Goal: Use online tool/utility: Utilize a website feature to perform a specific function

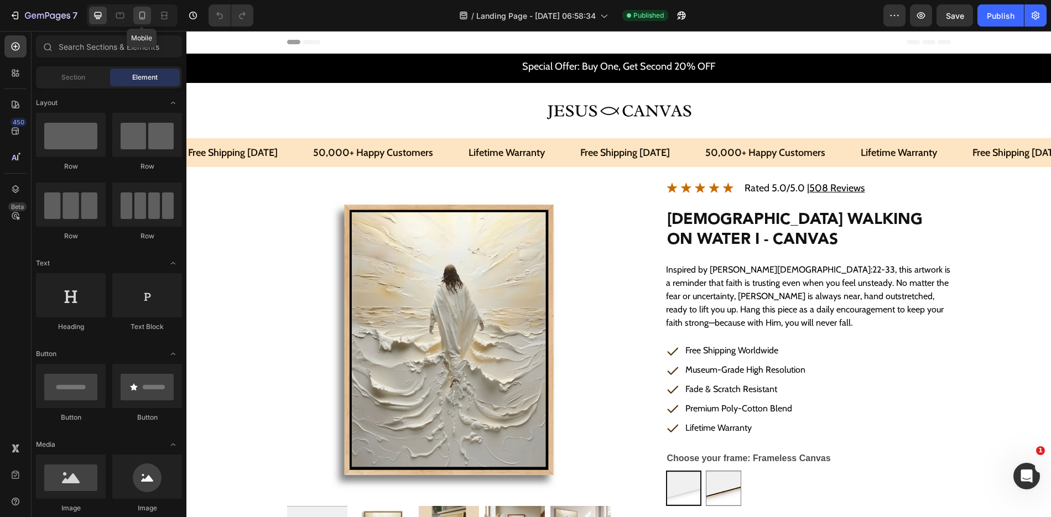
click at [143, 16] on icon at bounding box center [142, 15] width 11 height 11
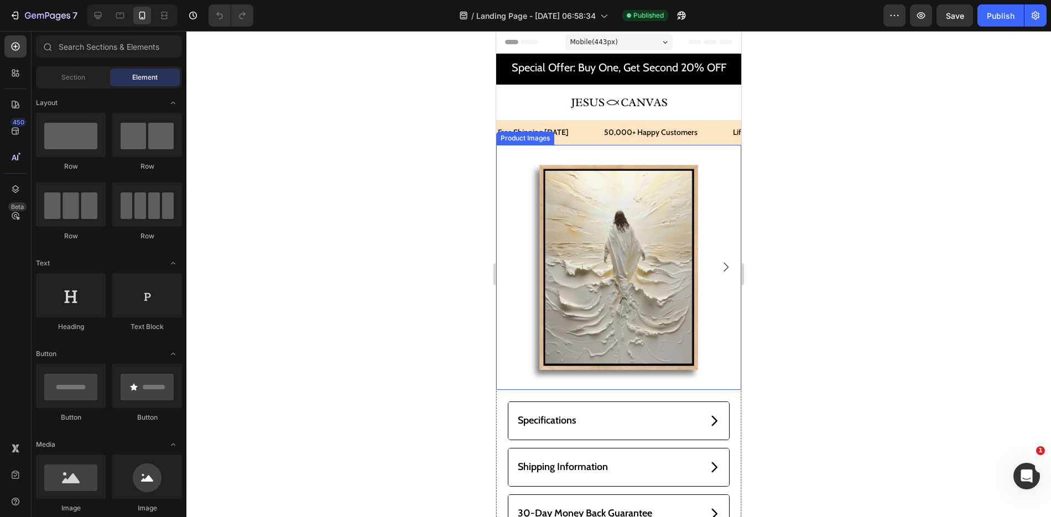
click at [605, 186] on img at bounding box center [618, 267] width 245 height 245
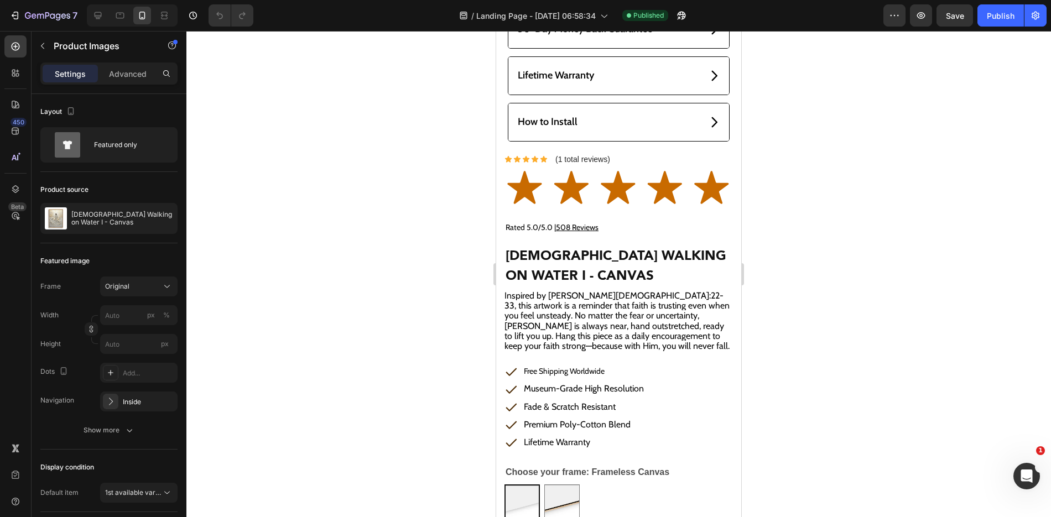
scroll to position [491, 0]
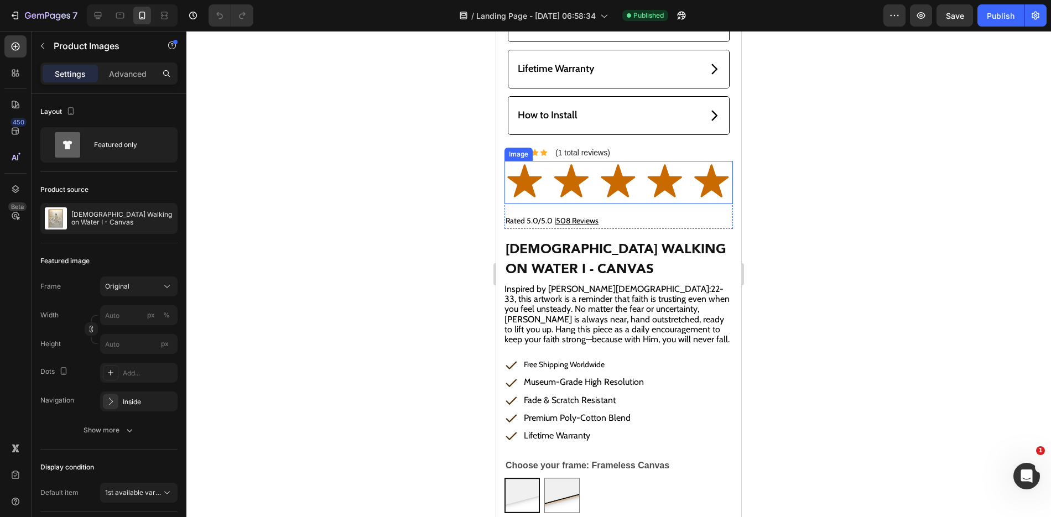
click at [592, 192] on img at bounding box center [618, 182] width 228 height 43
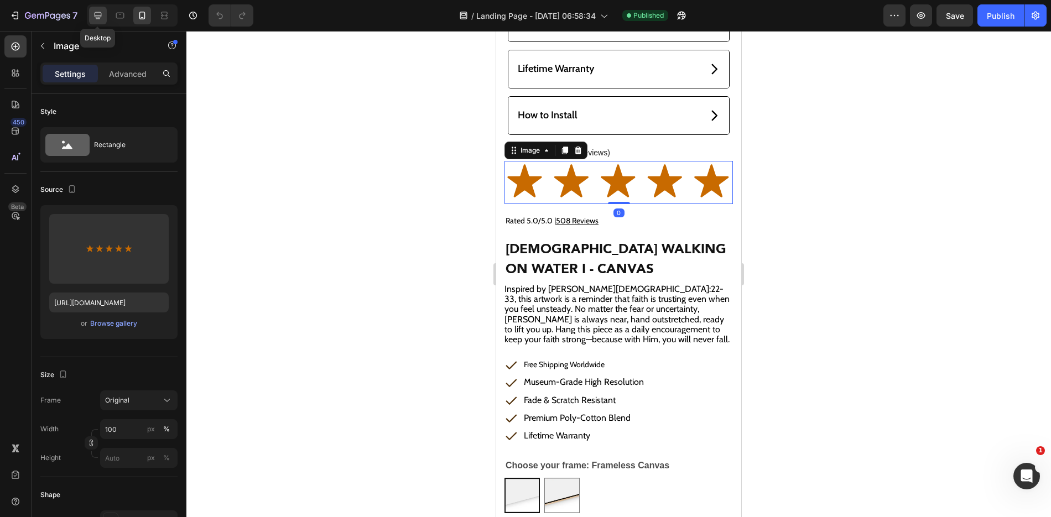
click at [97, 8] on div at bounding box center [98, 16] width 18 height 18
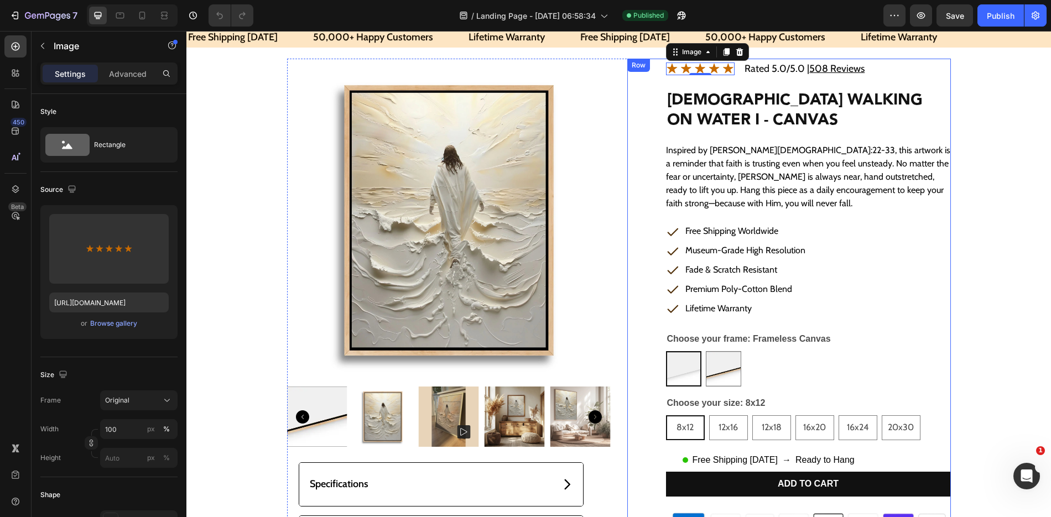
scroll to position [90, 0]
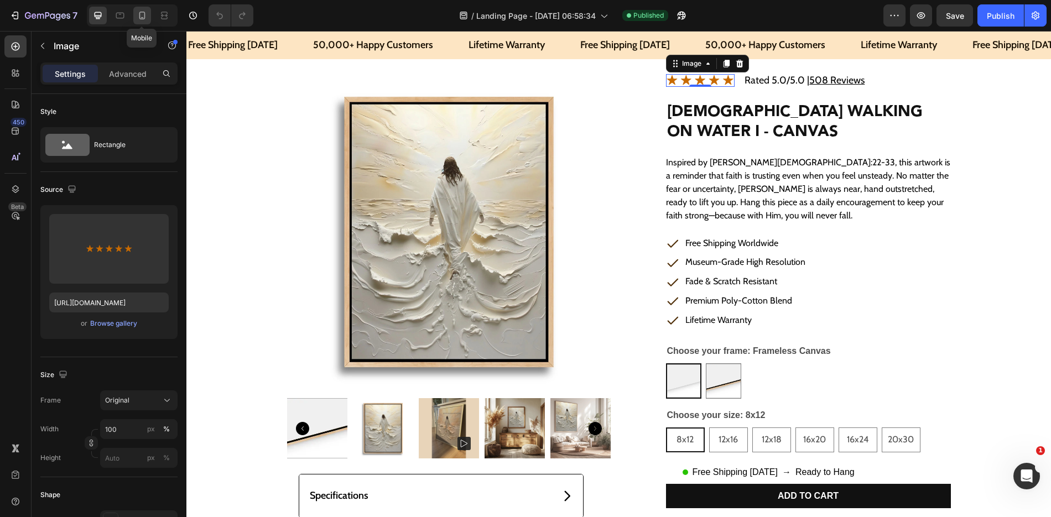
click at [139, 17] on icon at bounding box center [142, 16] width 6 height 8
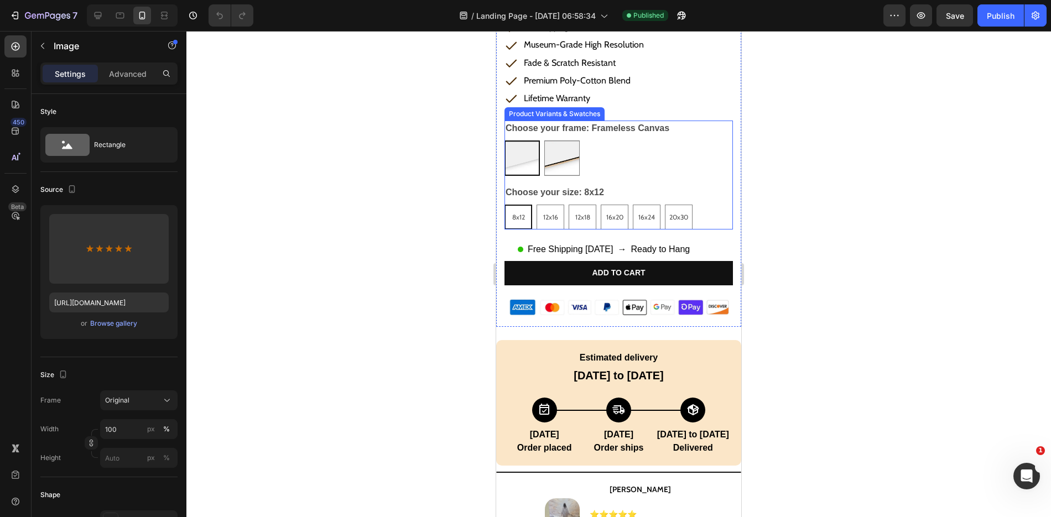
click at [669, 200] on div "Choose your size: 8x12 8x12 8x12 8x12 12x16 12x16 12x16 12x18 12x18 12x18 16x20…" at bounding box center [618, 207] width 228 height 45
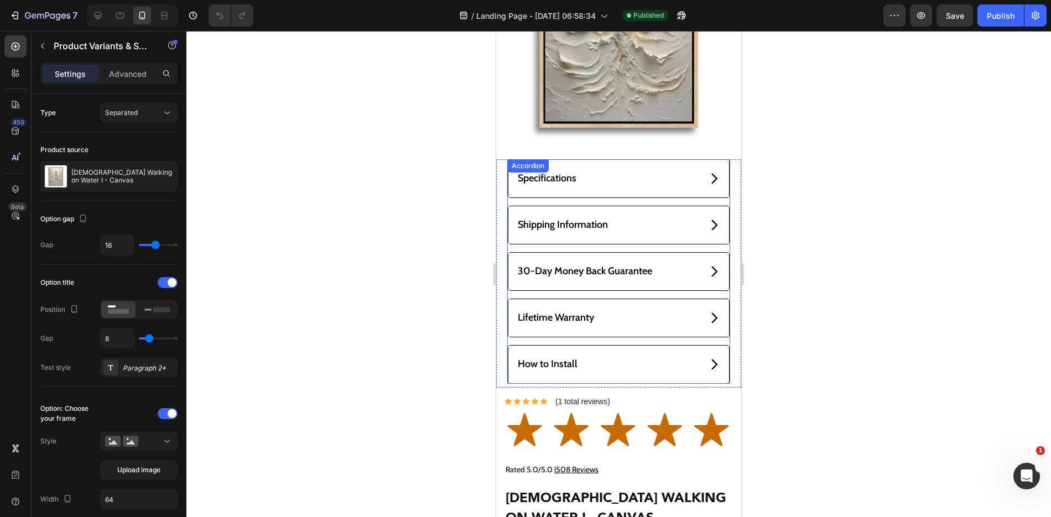
scroll to position [239, 0]
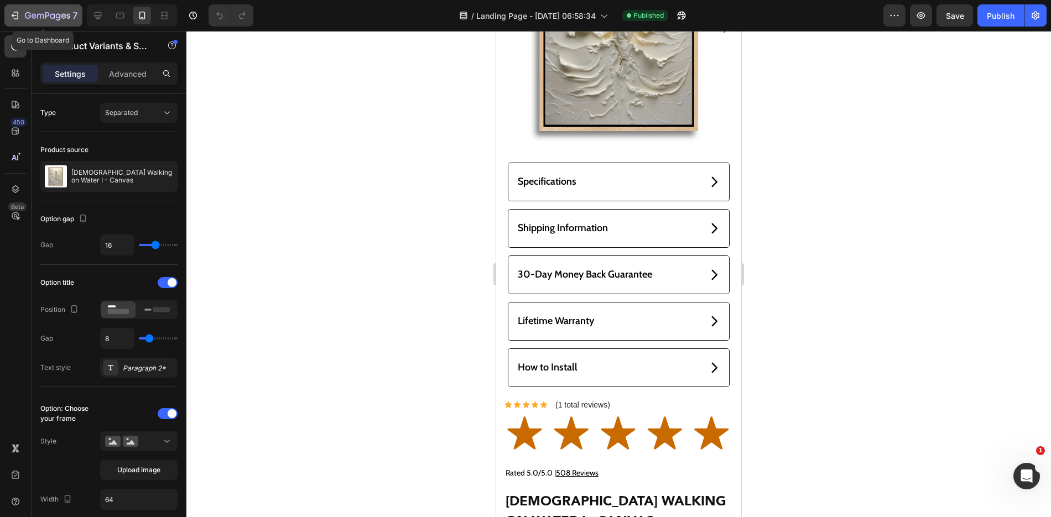
click at [21, 13] on div "7" at bounding box center [43, 15] width 68 height 13
